Goal: Task Accomplishment & Management: Use online tool/utility

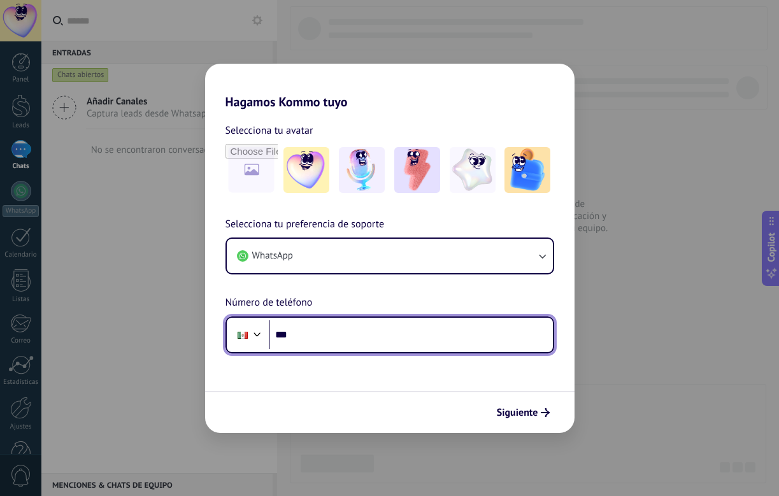
click at [319, 332] on input "***" at bounding box center [411, 334] width 284 height 29
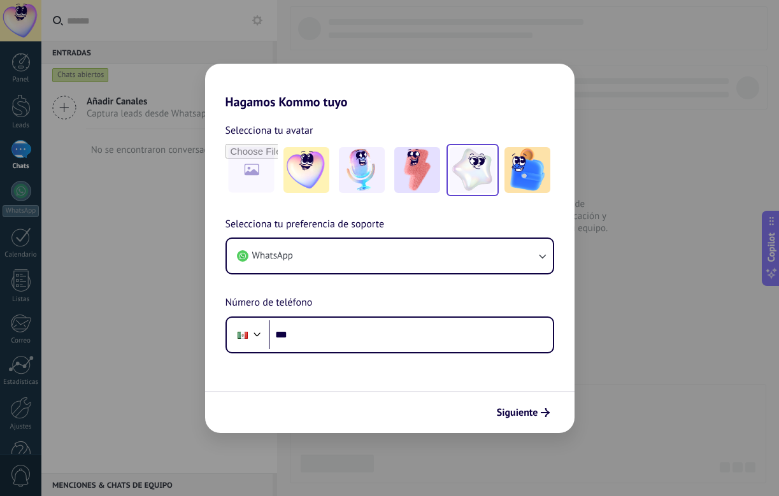
click at [476, 177] on img at bounding box center [472, 170] width 46 height 46
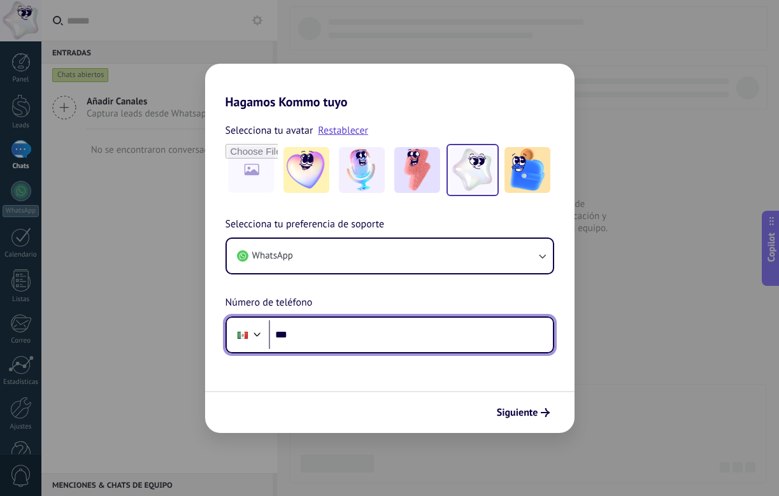
click at [328, 331] on input "***" at bounding box center [411, 334] width 284 height 29
type input "**********"
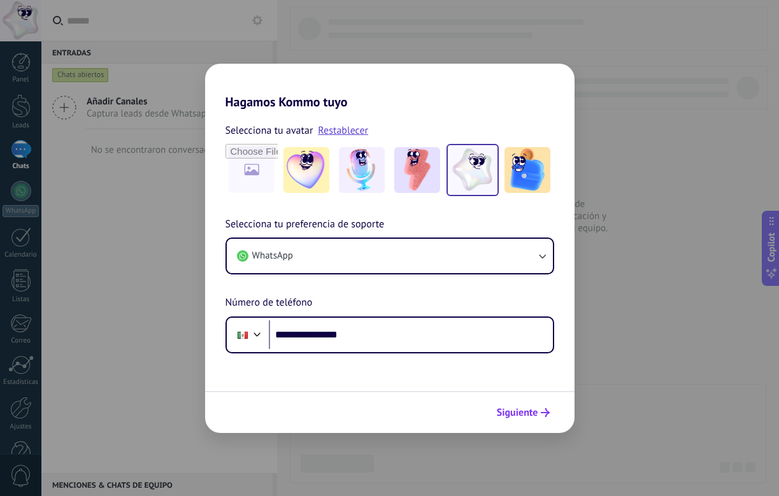
click at [529, 416] on span "Siguiente" at bounding box center [517, 412] width 41 height 9
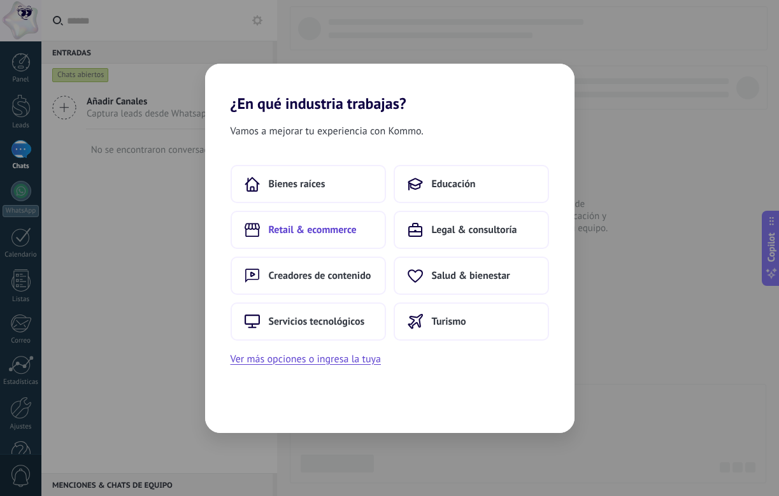
click at [332, 230] on span "Retail & ecommerce" at bounding box center [313, 229] width 88 height 13
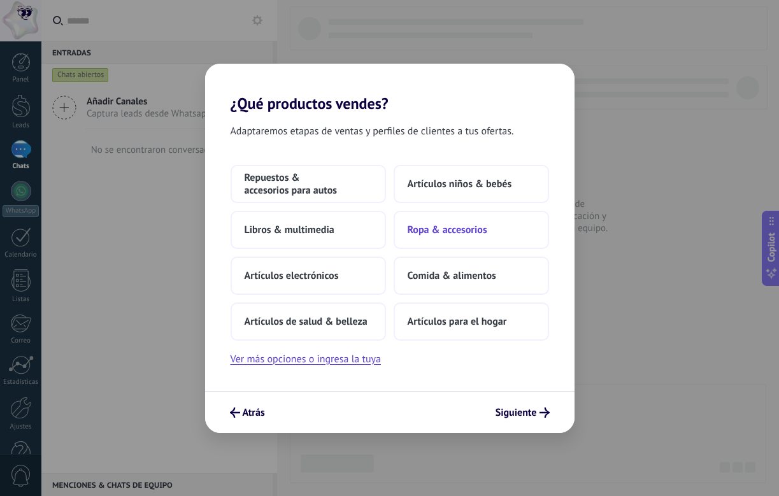
click at [441, 233] on span "Ropa & accesorios" at bounding box center [447, 229] width 80 height 13
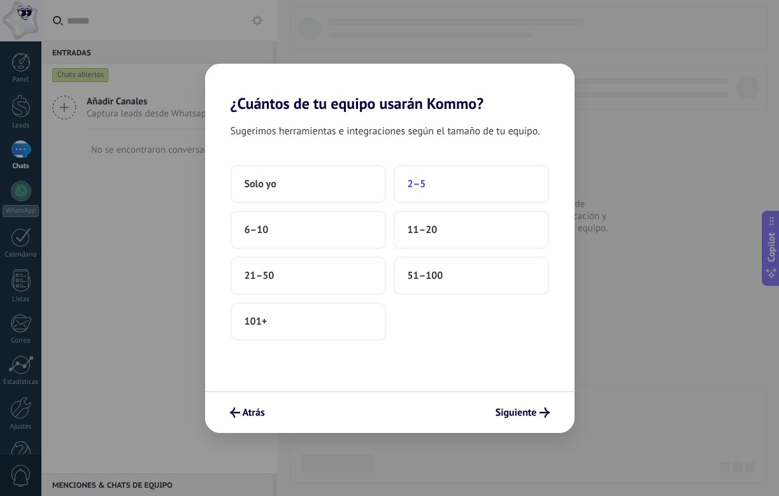
click at [450, 182] on button "2–5" at bounding box center [470, 184] width 155 height 38
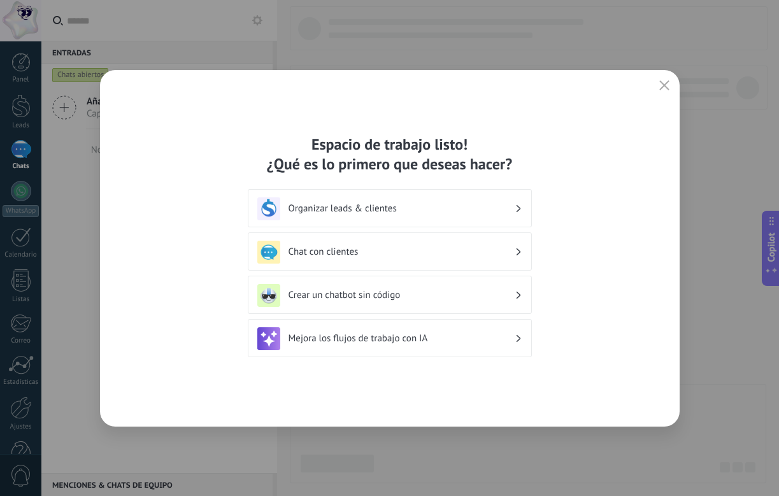
click at [365, 215] on div "Organizar leads & clientes" at bounding box center [389, 208] width 265 height 23
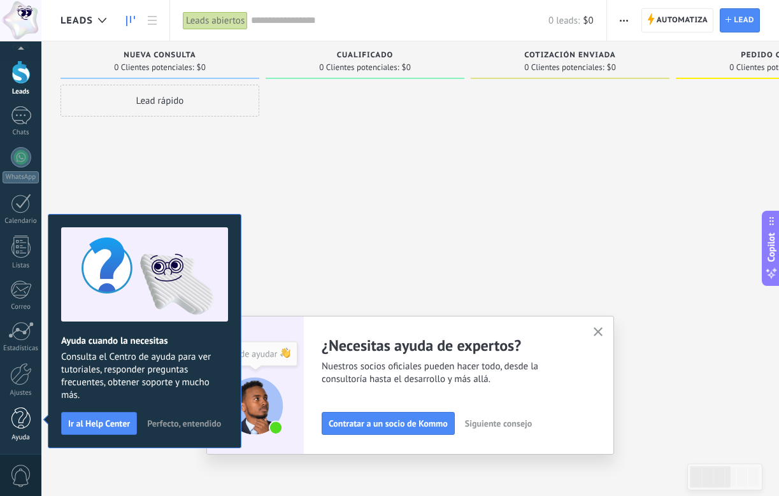
click at [31, 421] on link "Ayuda" at bounding box center [20, 424] width 41 height 34
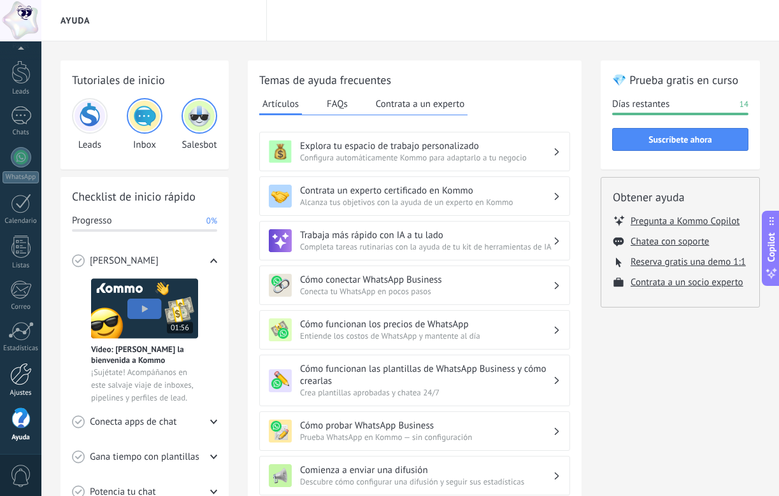
click at [18, 381] on div at bounding box center [21, 374] width 22 height 22
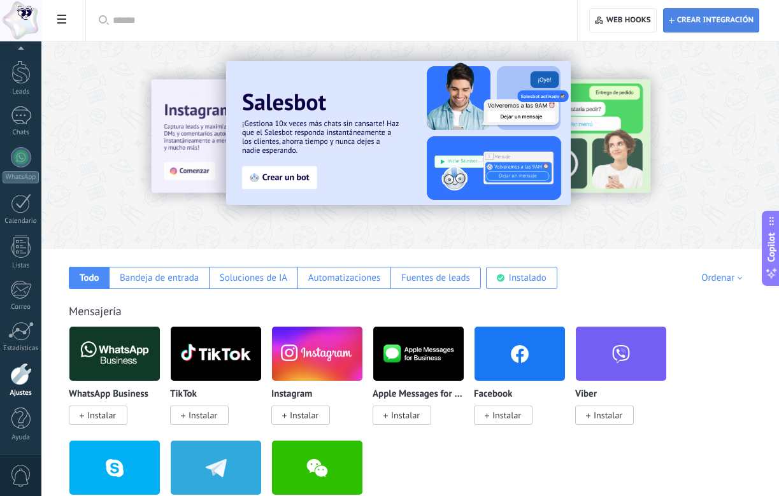
click at [695, 17] on span "Crear integración" at bounding box center [715, 20] width 76 height 10
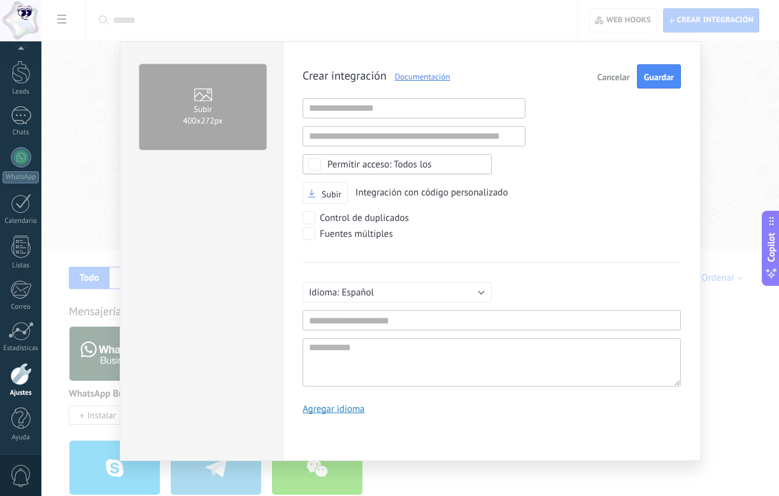
scroll to position [12, 0]
click at [614, 80] on span "Cancelar" at bounding box center [613, 77] width 32 height 9
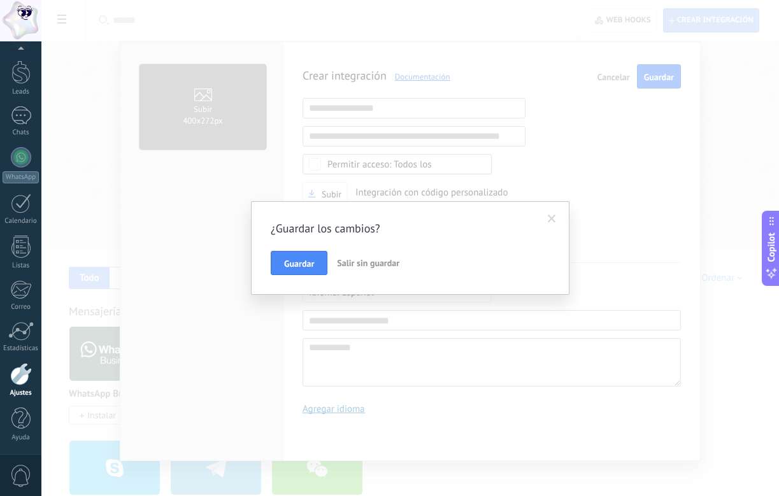
click at [369, 262] on span "Salir sin guardar" at bounding box center [368, 262] width 62 height 11
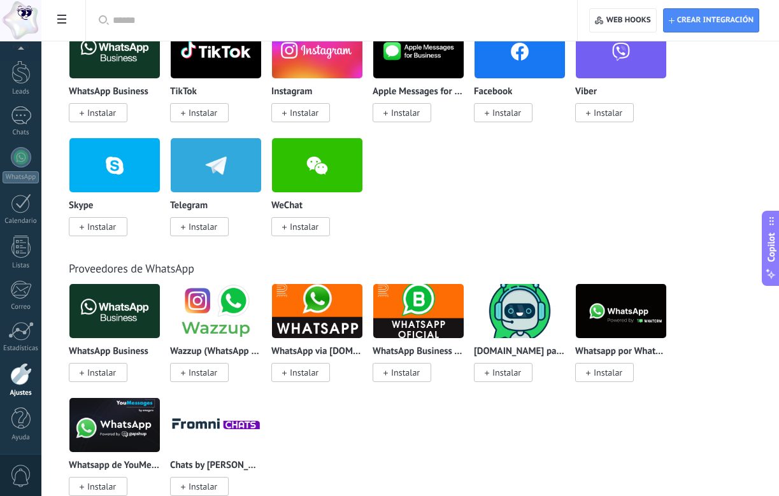
scroll to position [306, 0]
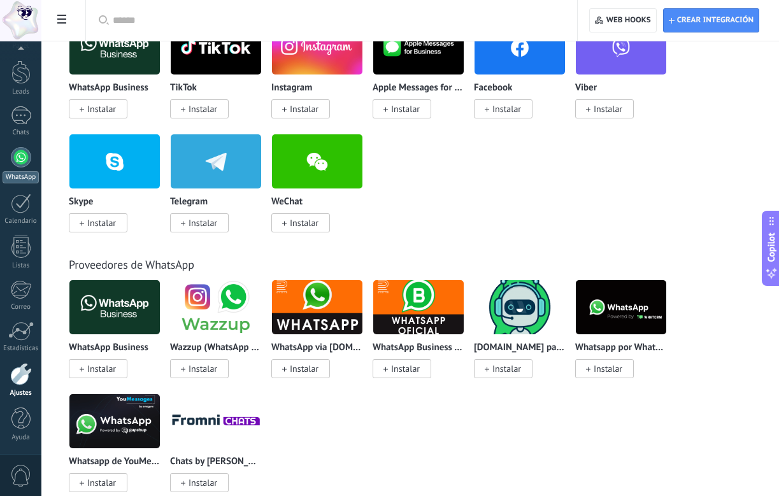
click at [22, 164] on div at bounding box center [21, 157] width 20 height 20
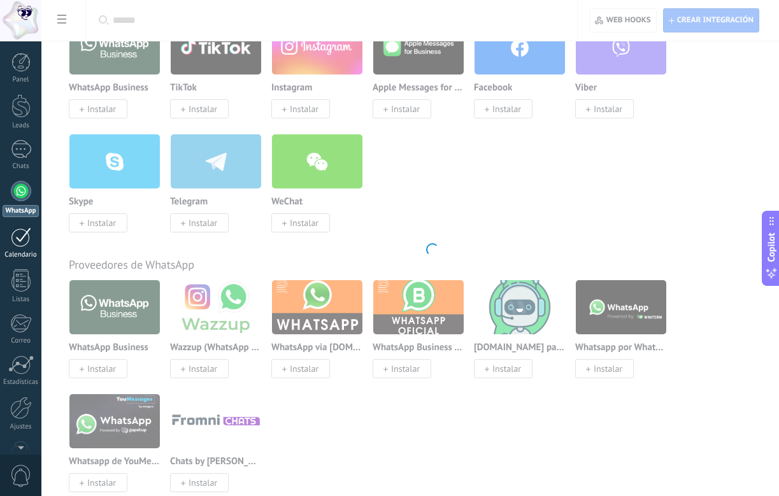
click at [22, 237] on div at bounding box center [21, 237] width 20 height 20
click at [20, 156] on div at bounding box center [21, 149] width 20 height 18
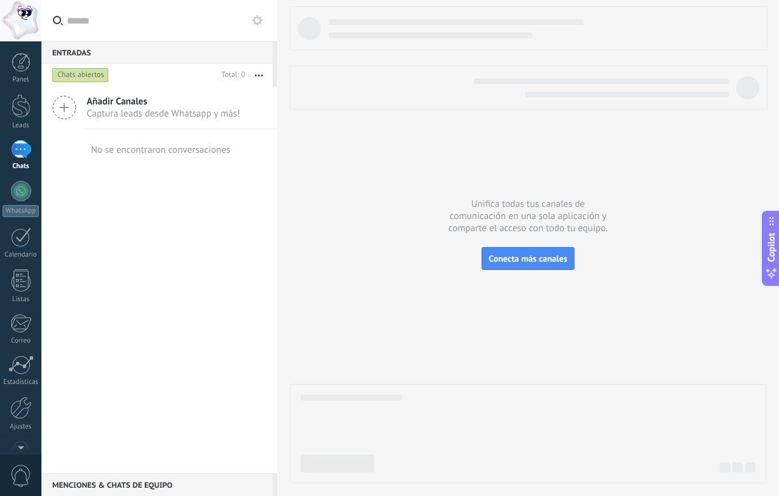
click at [23, 160] on link "Chats" at bounding box center [20, 155] width 41 height 31
click at [22, 190] on div at bounding box center [21, 191] width 20 height 20
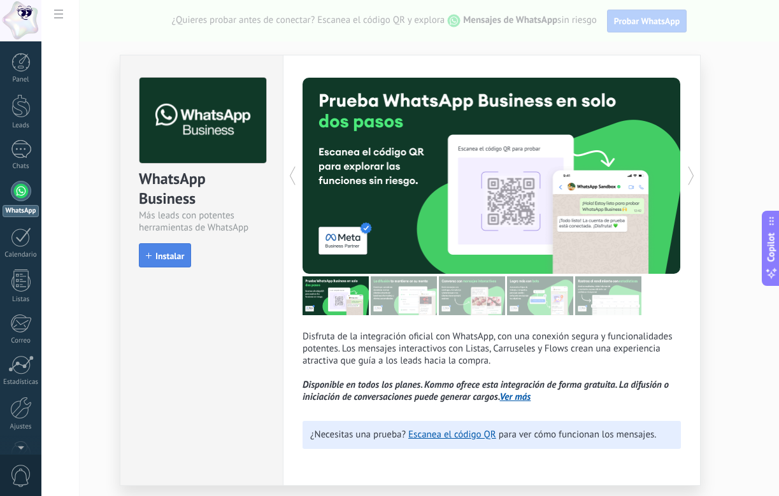
click at [176, 255] on span "Instalar" at bounding box center [169, 255] width 29 height 9
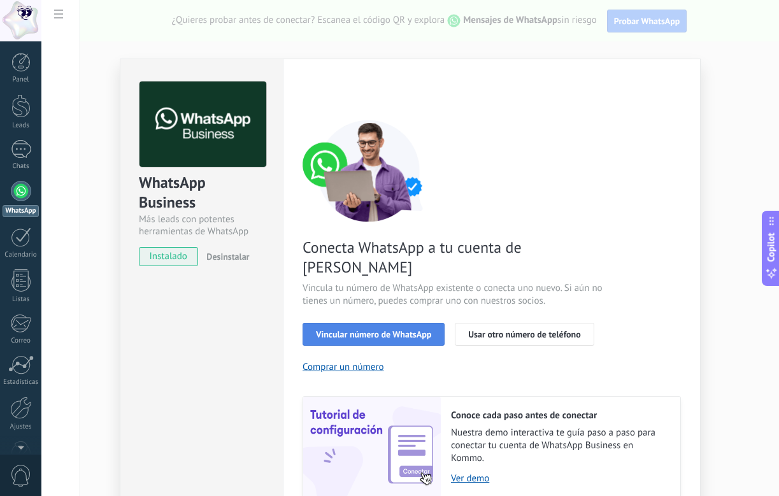
click at [402, 330] on span "Vincular número de WhatsApp" at bounding box center [373, 334] width 115 height 9
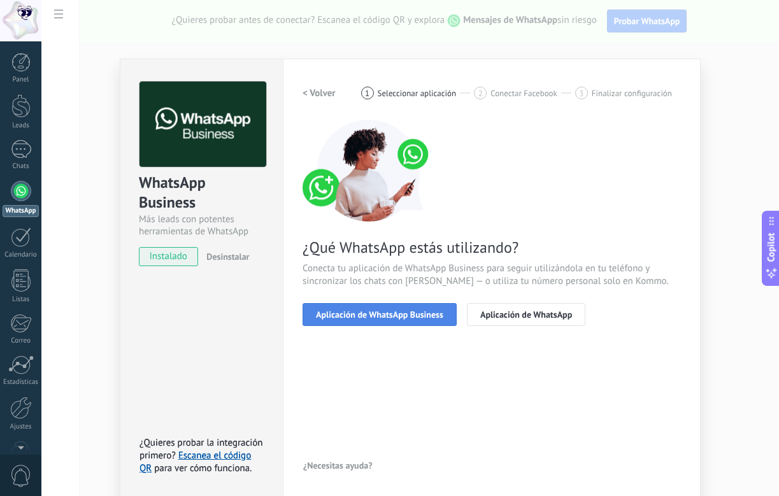
click at [407, 316] on span "Aplicación de WhatsApp Business" at bounding box center [379, 314] width 127 height 9
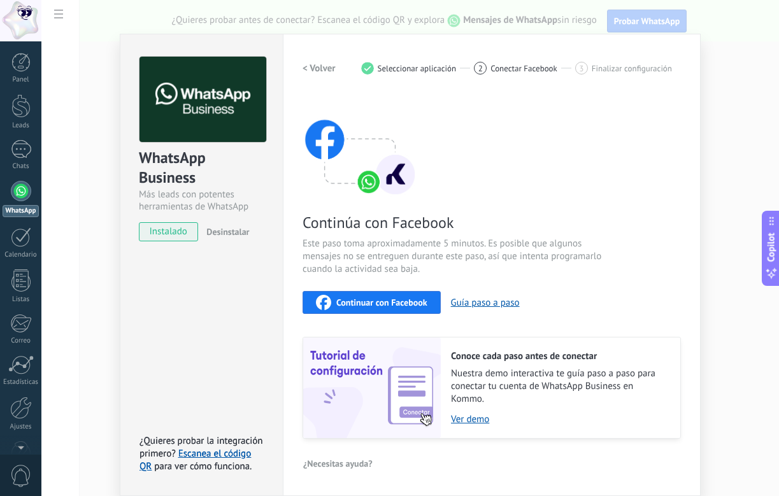
scroll to position [24, 0]
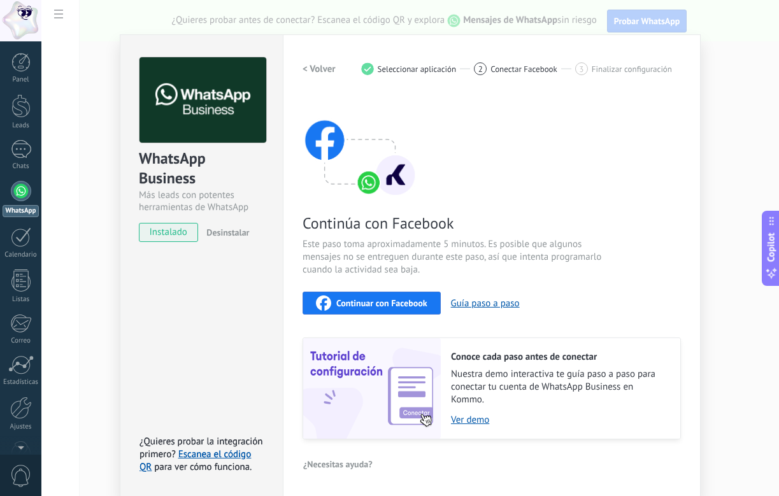
click at [399, 308] on span "Continuar con Facebook" at bounding box center [381, 303] width 91 height 9
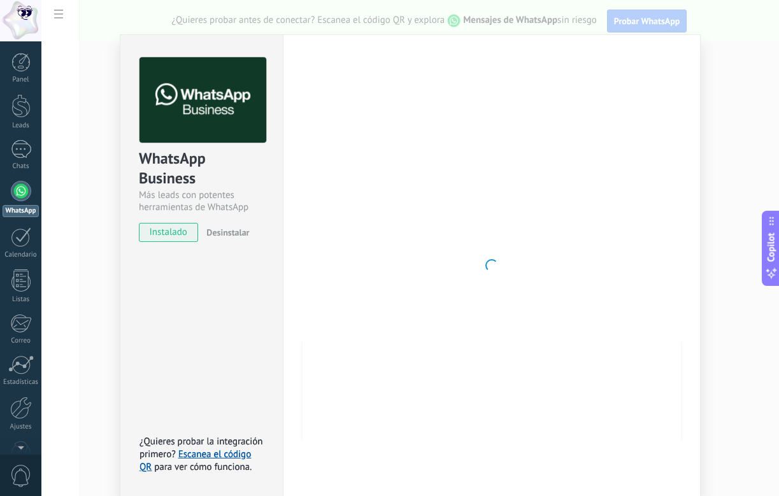
click at [220, 275] on div "WhatsApp Business Más leads con potentes herramientas de WhatsApp instalado Des…" at bounding box center [201, 265] width 163 height 462
click at [388, 262] on div at bounding box center [491, 265] width 378 height 416
click at [215, 102] on img at bounding box center [202, 100] width 127 height 86
click at [108, 182] on div "WhatsApp Business Más leads con potentes herramientas de WhatsApp instalado Des…" at bounding box center [409, 248] width 737 height 496
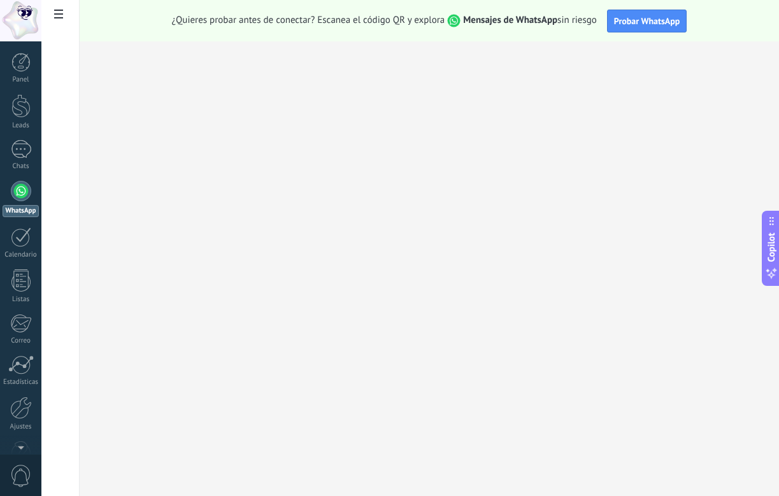
scroll to position [0, 0]
click at [656, 18] on span "Probar WhatsApp" at bounding box center [647, 20] width 66 height 11
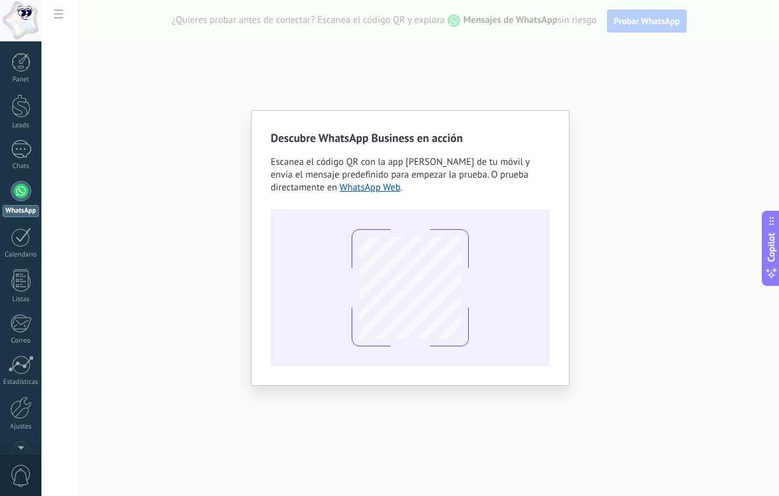
click at [633, 306] on div "Descubre WhatsApp Business en acción Escanea el código QR con la app [PERSON_NA…" at bounding box center [409, 248] width 737 height 496
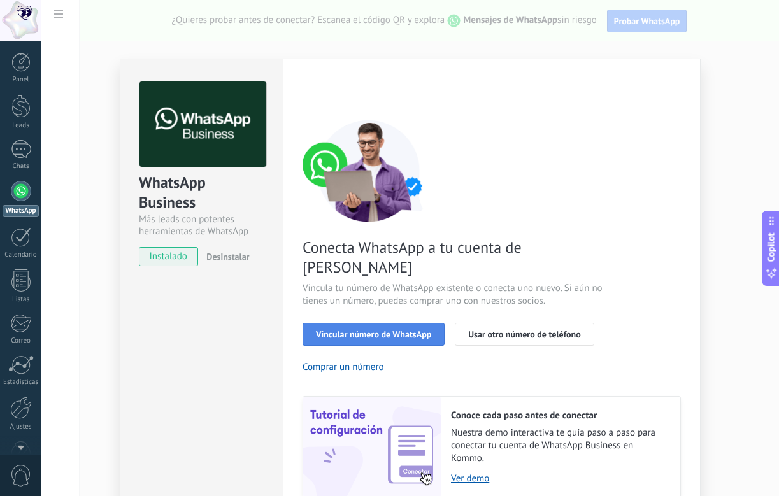
click at [417, 330] on span "Vincular número de WhatsApp" at bounding box center [373, 334] width 115 height 9
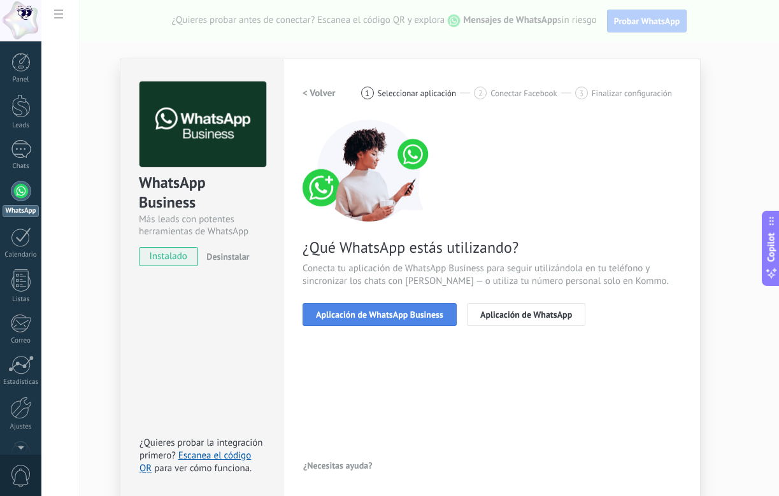
click at [416, 311] on span "Aplicación de WhatsApp Business" at bounding box center [379, 314] width 127 height 9
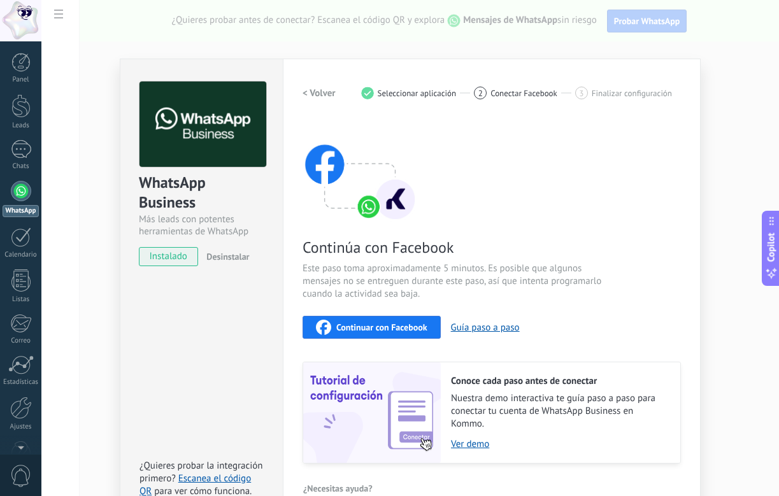
click at [413, 325] on span "Continuar con Facebook" at bounding box center [381, 327] width 91 height 9
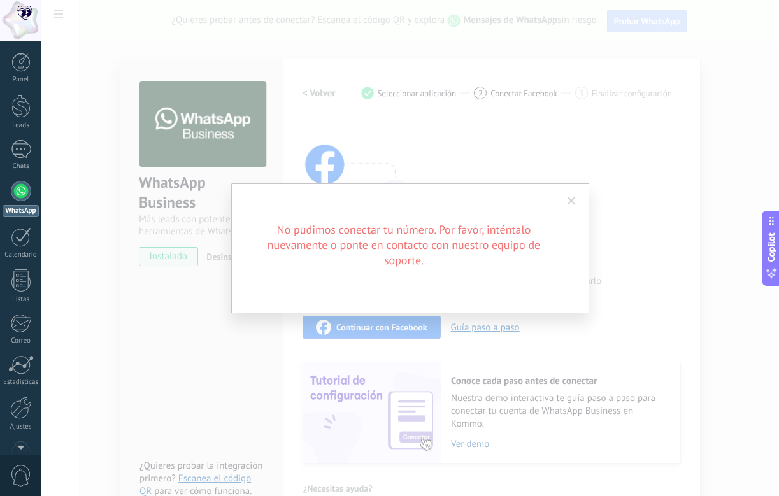
click at [573, 201] on span at bounding box center [571, 201] width 8 height 9
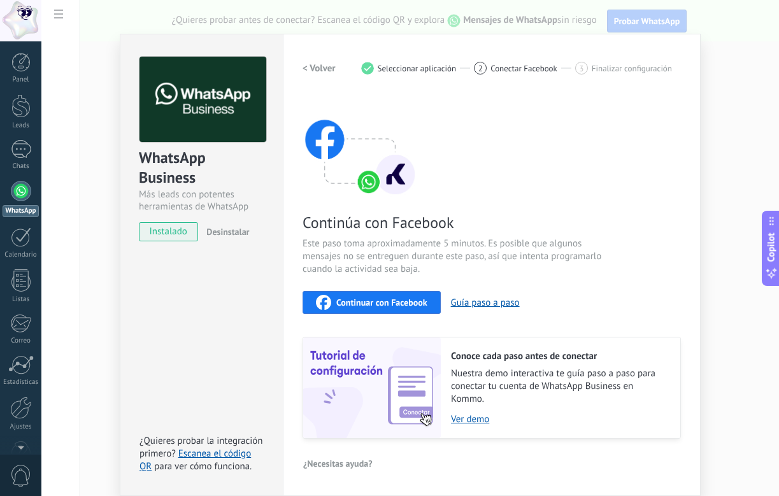
scroll to position [24, 0]
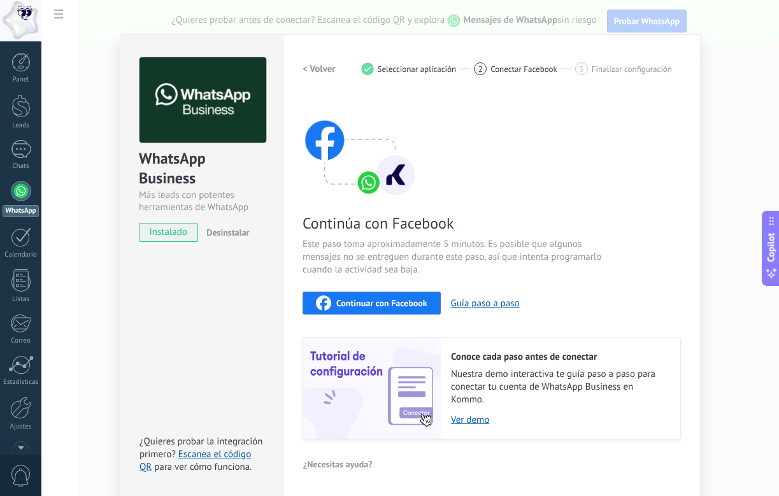
click at [410, 302] on span "Continuar con Facebook" at bounding box center [381, 303] width 91 height 9
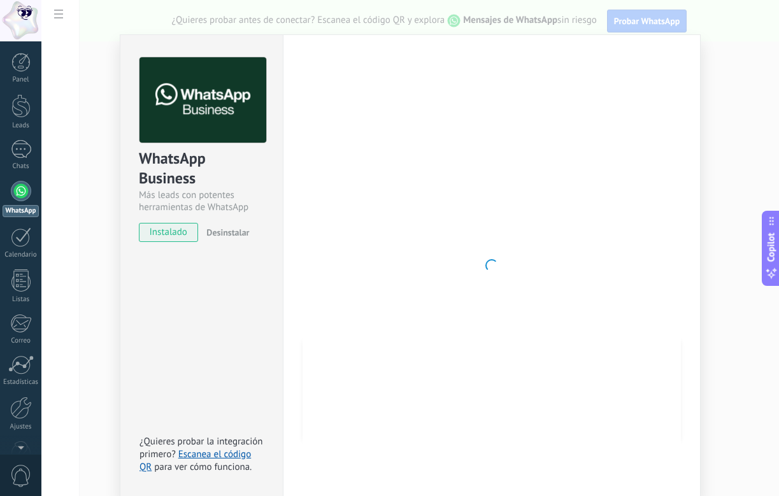
click at [747, 39] on div "WhatsApp Business Más leads con potentes herramientas de WhatsApp instalado Des…" at bounding box center [409, 248] width 737 height 496
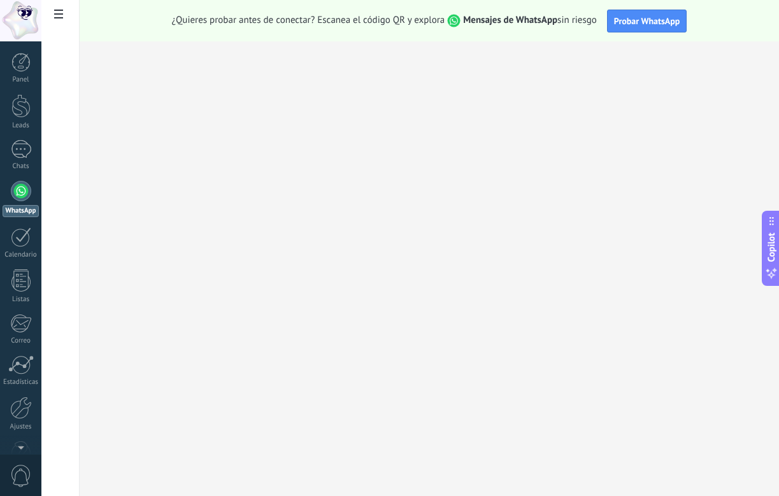
scroll to position [0, 0]
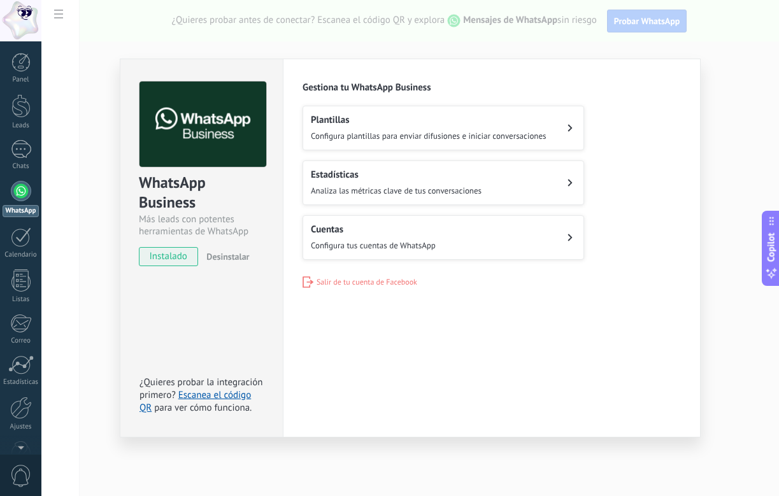
click at [723, 117] on div "WhatsApp Business Más leads con potentes herramientas de WhatsApp instalado Des…" at bounding box center [409, 248] width 737 height 496
click at [401, 139] on span "Configura plantillas para enviar difusiones e iniciar conversaciones" at bounding box center [429, 136] width 236 height 11
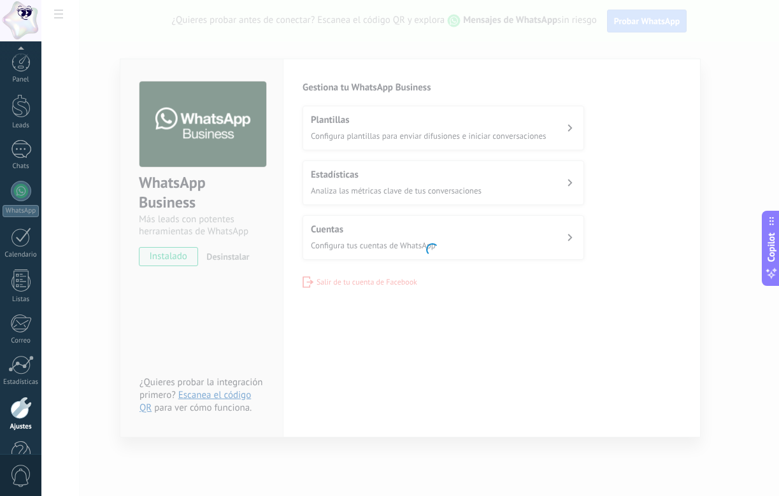
scroll to position [34, 0]
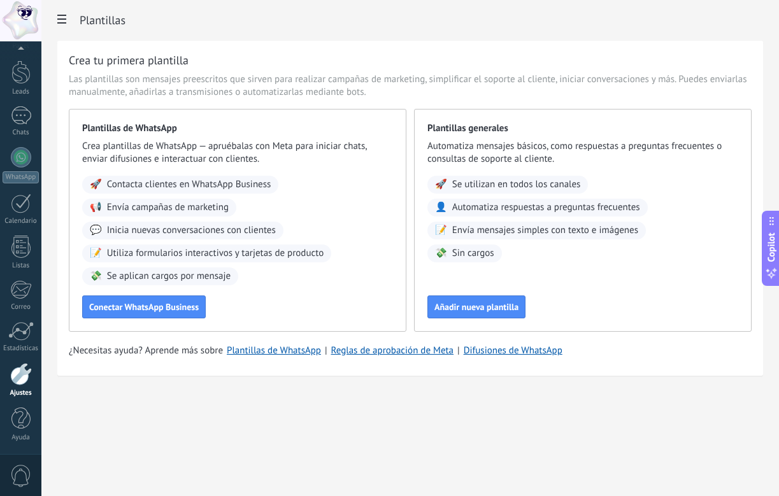
click at [111, 388] on div "Plantillas Crea tu primera plantilla Las plantillas son mensajes preescritos qu…" at bounding box center [409, 215] width 737 height 430
click at [23, 167] on link "WhatsApp" at bounding box center [20, 165] width 41 height 36
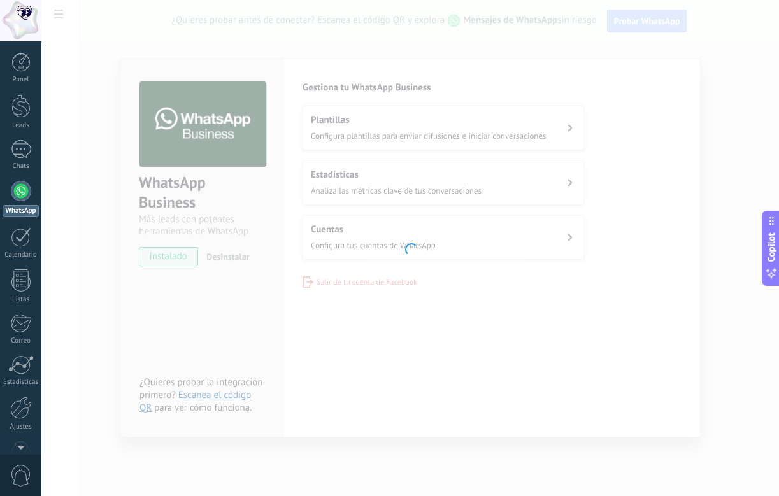
click at [355, 312] on div at bounding box center [409, 248] width 737 height 496
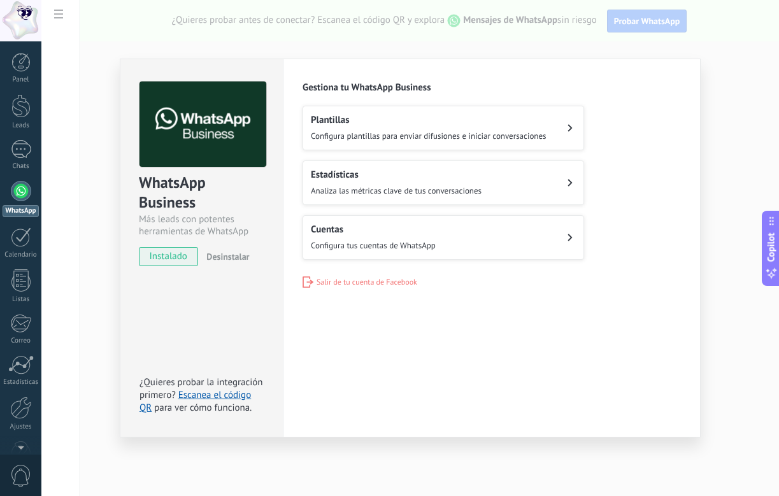
click at [361, 230] on h2 "Cuentas" at bounding box center [373, 229] width 125 height 12
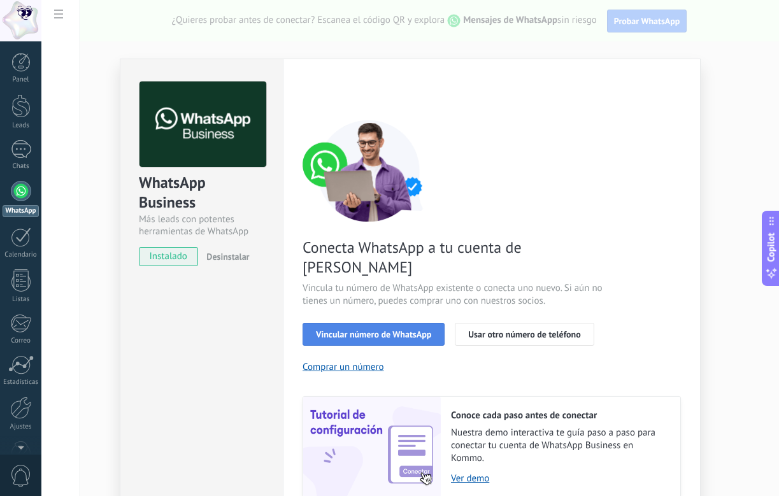
click at [404, 330] on span "Vincular número de WhatsApp" at bounding box center [373, 334] width 115 height 9
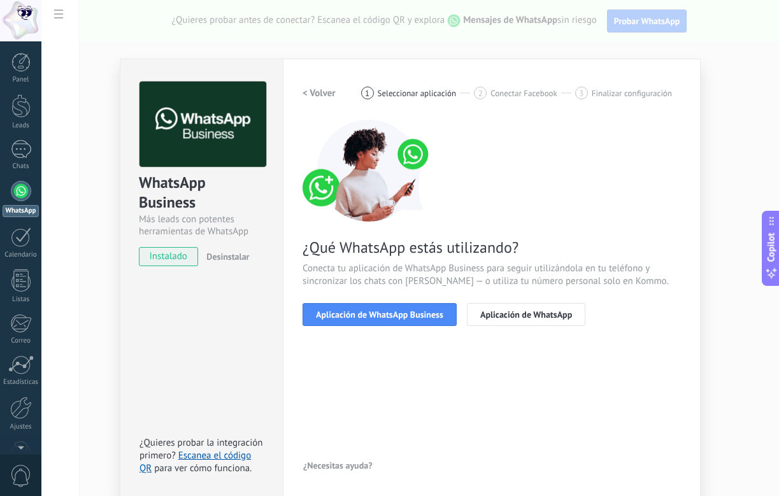
click at [404, 313] on span "Aplicación de WhatsApp Business" at bounding box center [379, 314] width 127 height 9
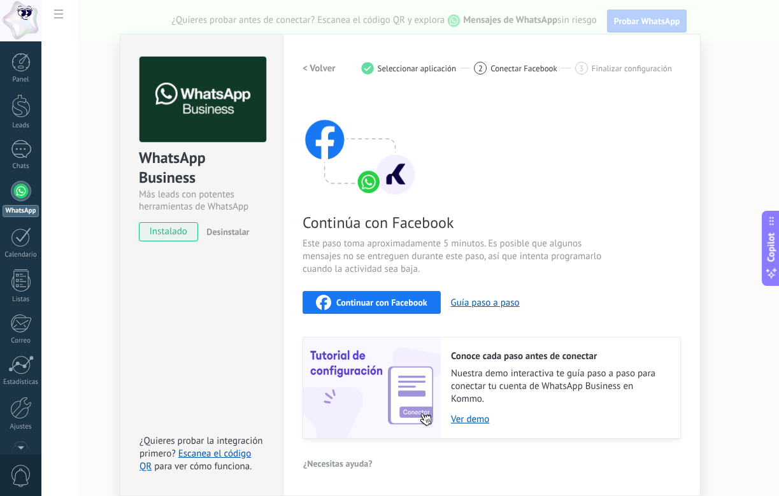
scroll to position [24, 0]
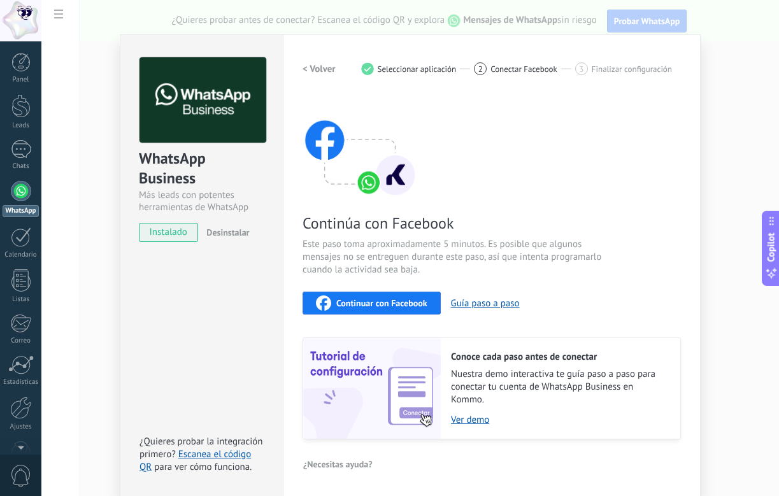
click at [403, 302] on span "Continuar con Facebook" at bounding box center [381, 303] width 91 height 9
